Goal: Information Seeking & Learning: Learn about a topic

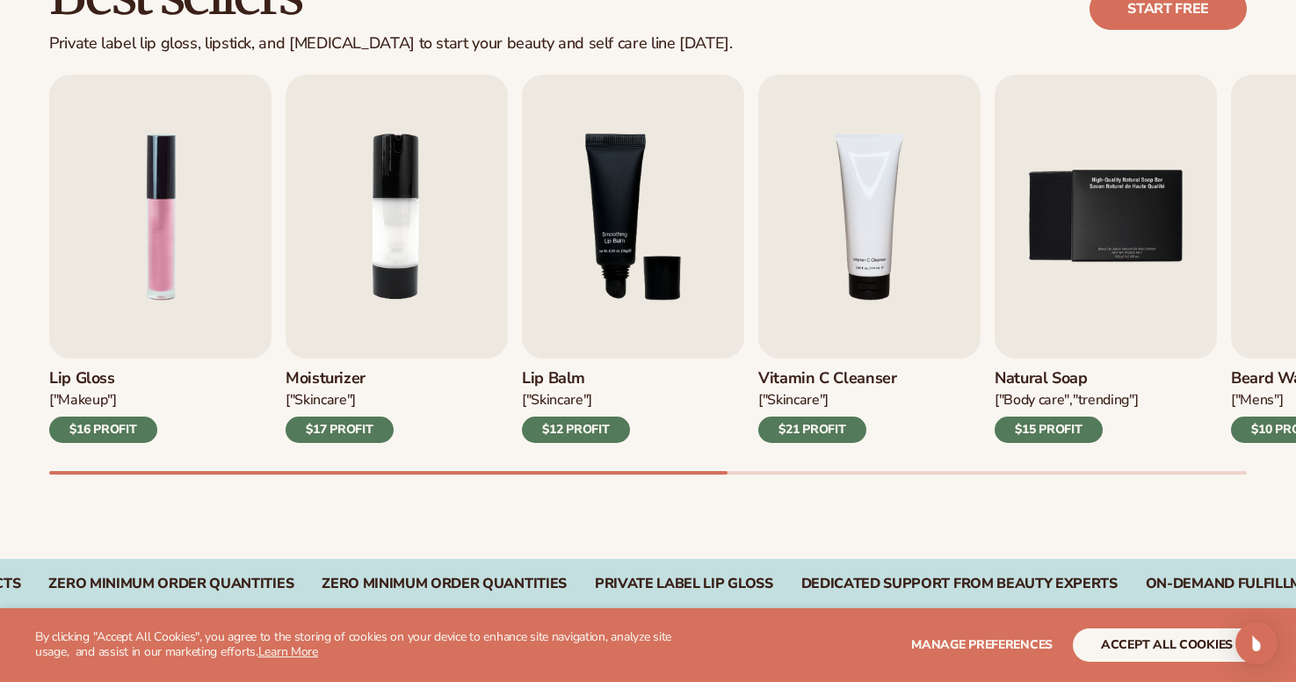
scroll to position [560, 0]
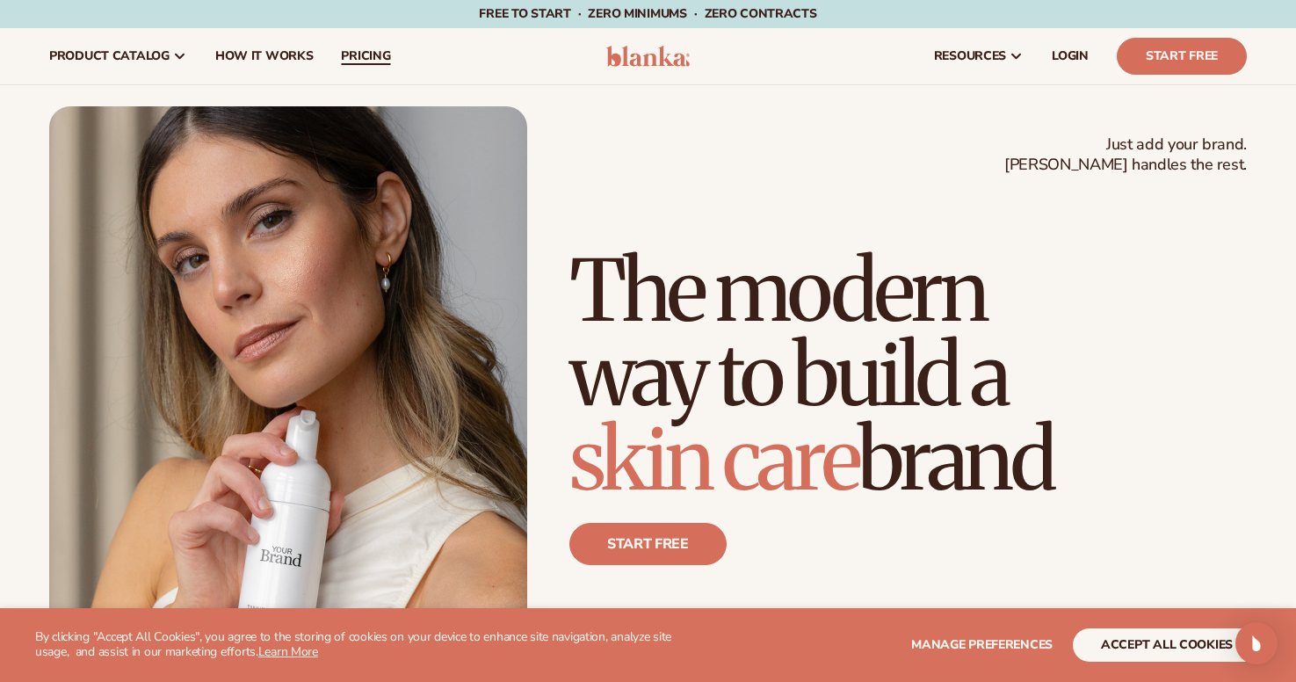
click at [364, 47] on link "pricing" at bounding box center [365, 56] width 77 height 56
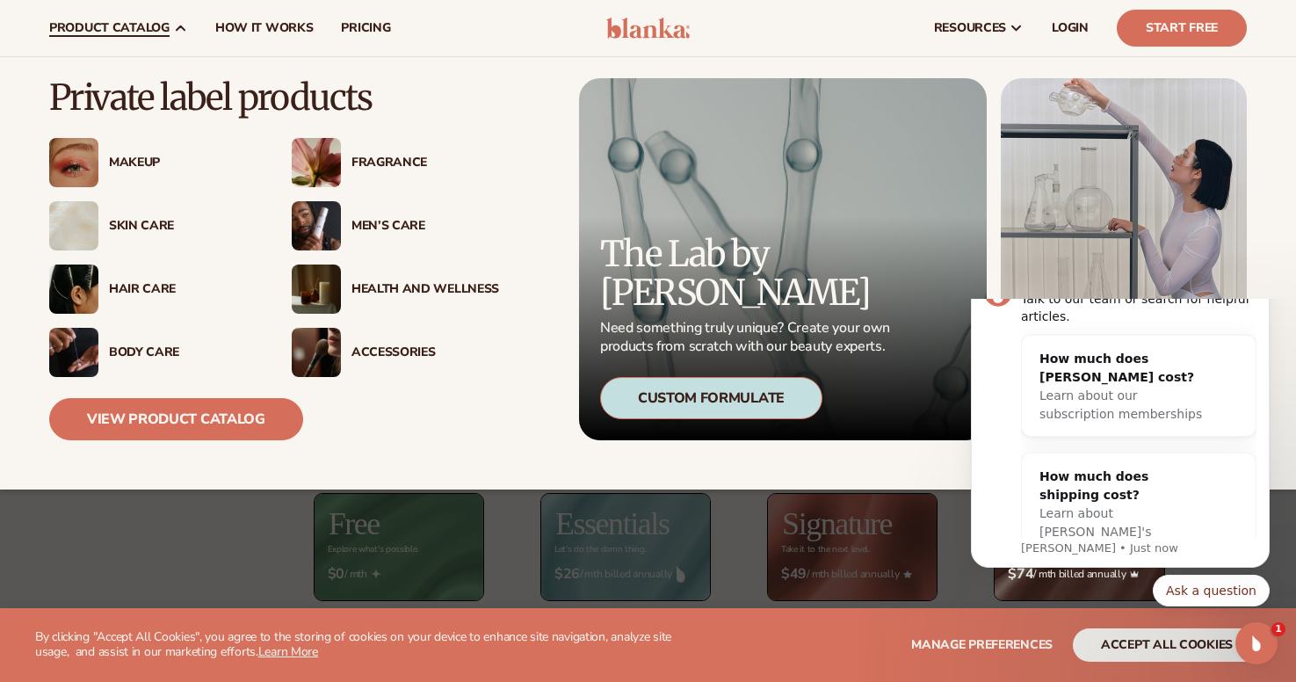
click at [358, 149] on div "Fragrance" at bounding box center [395, 162] width 207 height 49
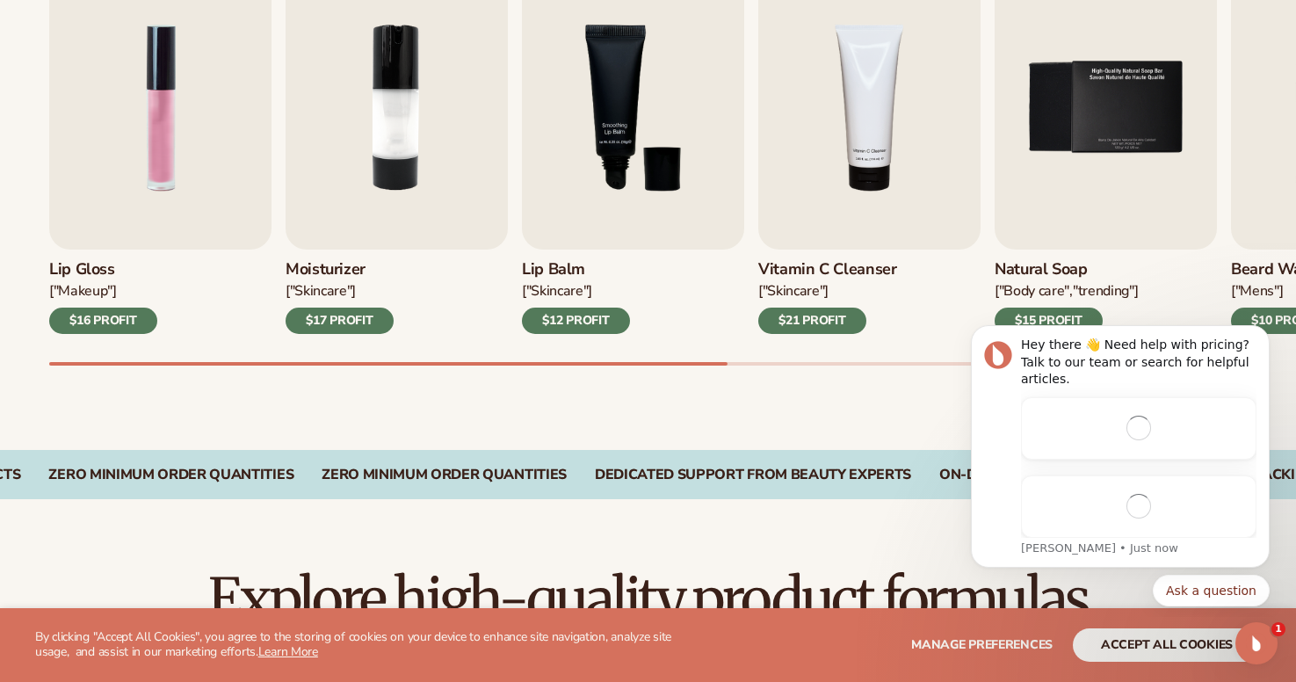
scroll to position [668, 0]
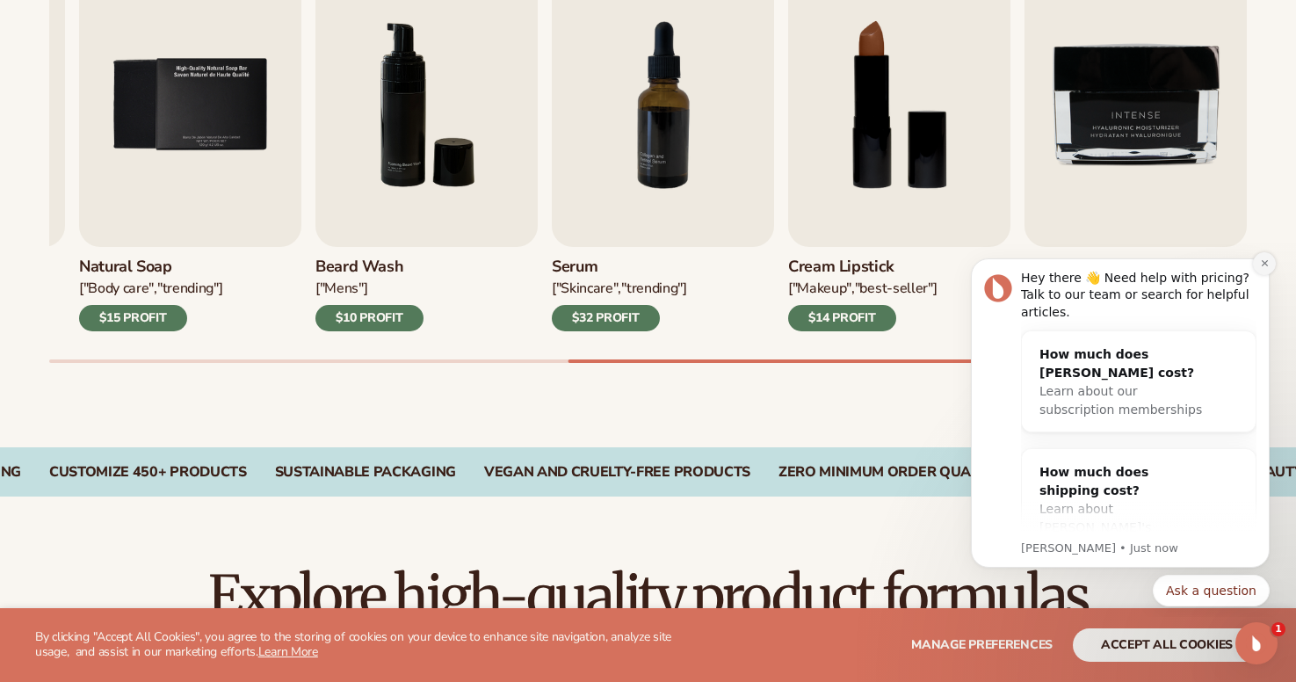
click at [1265, 262] on icon "Dismiss notification" at bounding box center [1265, 263] width 10 height 10
